Goal: Information Seeking & Learning: Understand process/instructions

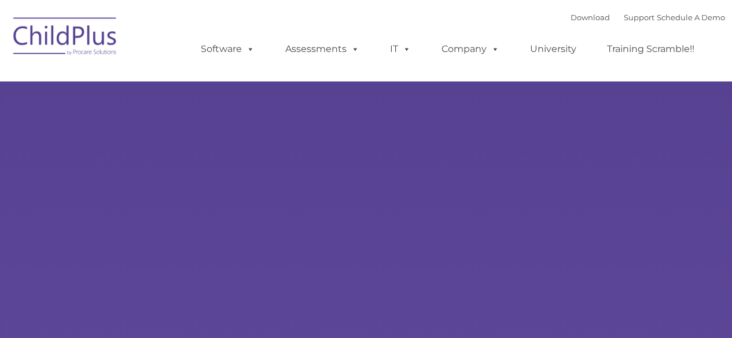
type input ""
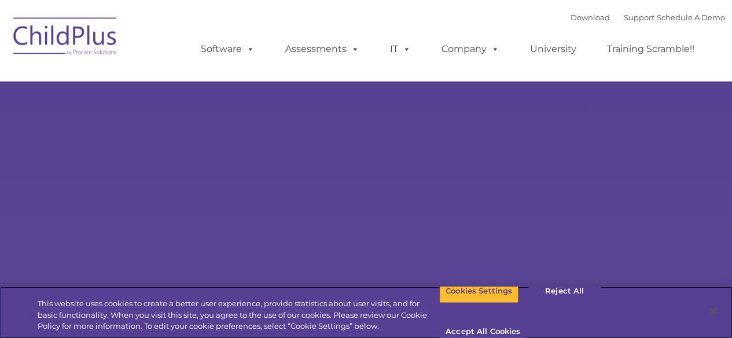
select select "MEDIUM"
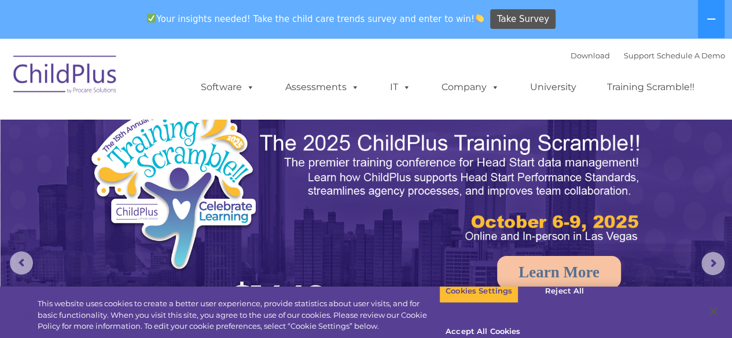
click at [226, 56] on div "Download Support | Schedule A Demo  MENU MENU Software ChildPlus: The original…" at bounding box center [451, 79] width 547 height 64
click at [245, 90] on span at bounding box center [248, 87] width 13 height 11
click at [246, 90] on span at bounding box center [248, 87] width 13 height 11
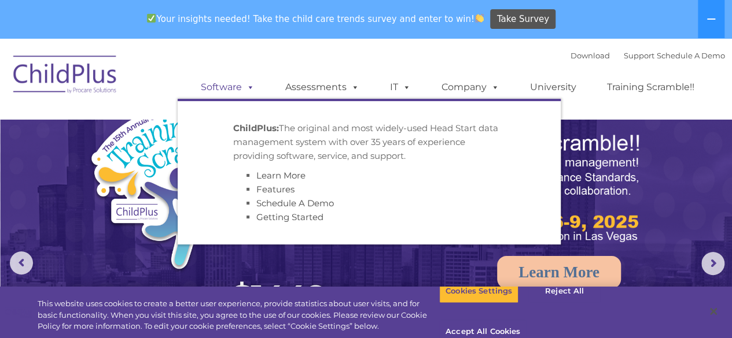
click at [247, 90] on span at bounding box center [248, 87] width 13 height 11
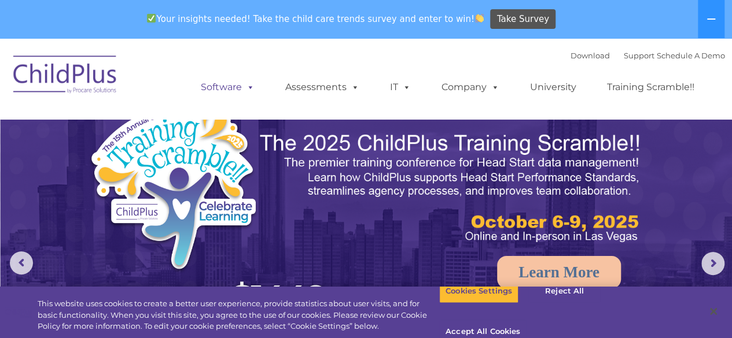
click at [248, 90] on span at bounding box center [248, 87] width 13 height 11
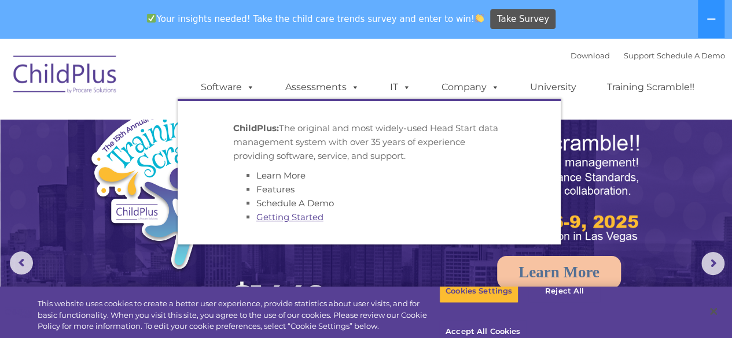
click at [284, 219] on link "Getting Started" at bounding box center [289, 217] width 67 height 11
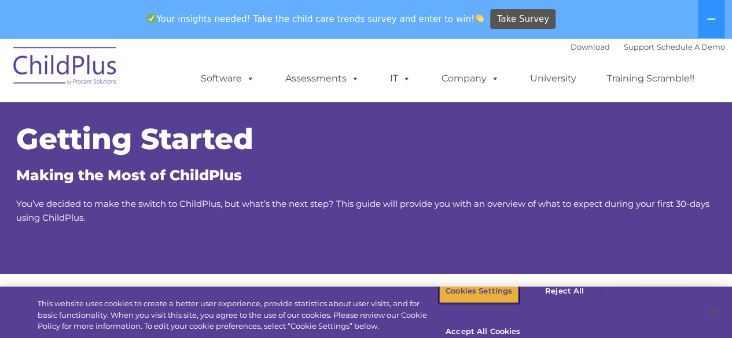
click at [473, 304] on button "Cookies Settings" at bounding box center [478, 291] width 79 height 24
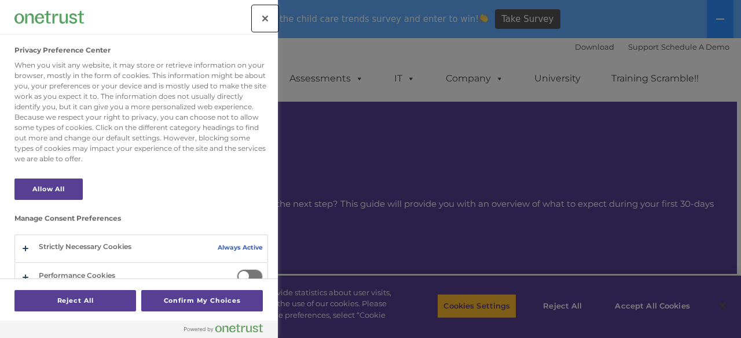
drag, startPoint x: 262, startPoint y: 19, endPoint x: 378, endPoint y: 104, distance: 144.9
click at [263, 20] on button "Close" at bounding box center [264, 18] width 25 height 25
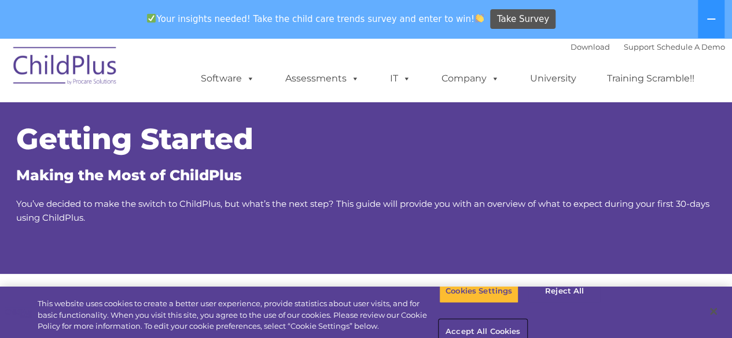
click at [527, 321] on button "Accept All Cookies" at bounding box center [482, 333] width 87 height 24
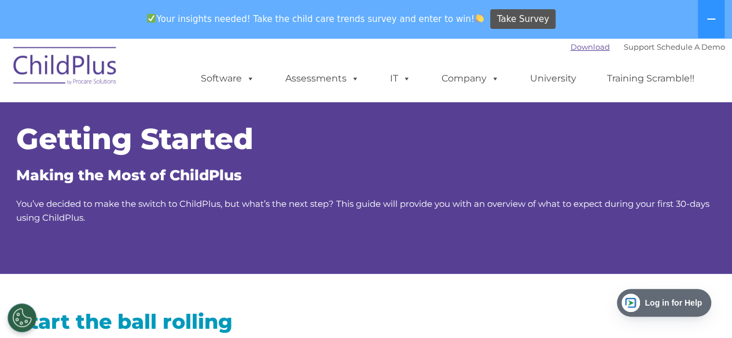
click at [570, 46] on link "Download" at bounding box center [589, 46] width 39 height 9
